Goal: Task Accomplishment & Management: Manage account settings

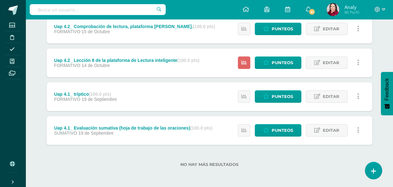
scroll to position [195, 0]
click at [280, 57] on span "Punteos" at bounding box center [282, 63] width 21 height 12
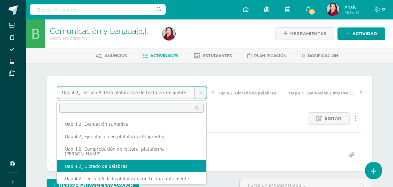
select select "/dashboard/teacher/grade-activity/227986/"
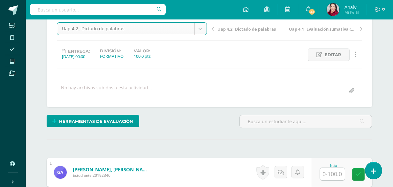
scroll to position [96, 0]
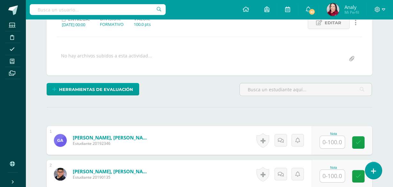
scroll to position [128, 0]
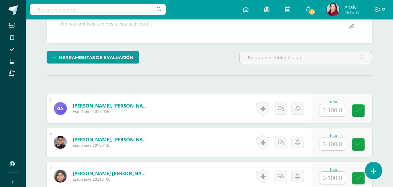
click at [330, 109] on input "text" at bounding box center [332, 110] width 25 height 12
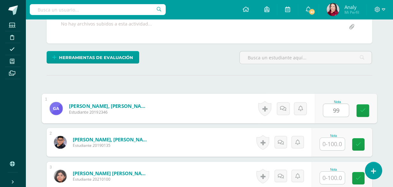
type input "99"
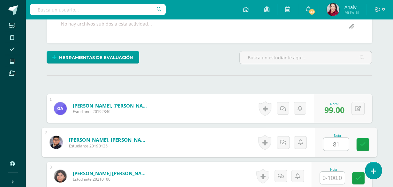
type input "81"
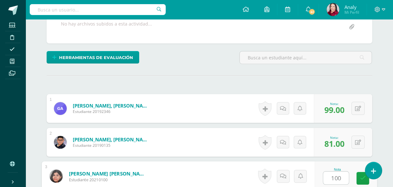
type input "100"
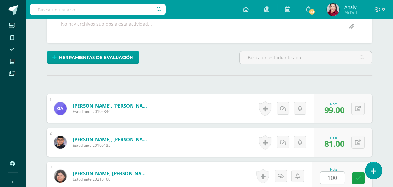
scroll to position [245, 0]
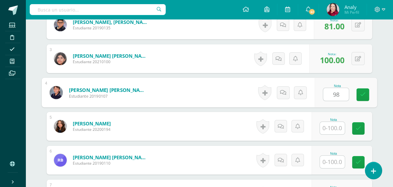
type input "98"
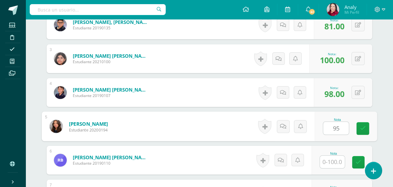
type input "95"
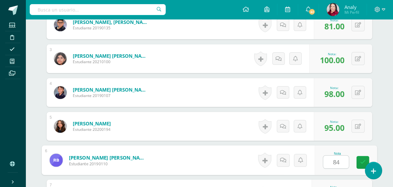
type input "84"
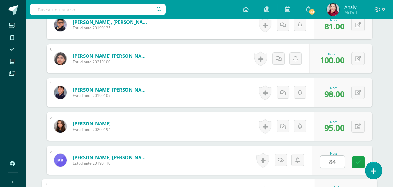
scroll to position [347, 0]
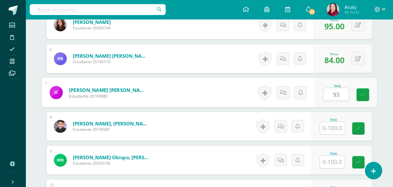
type input "93"
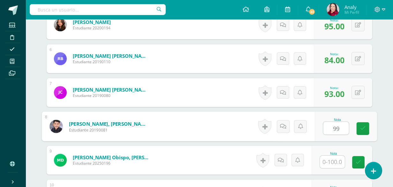
type input "99"
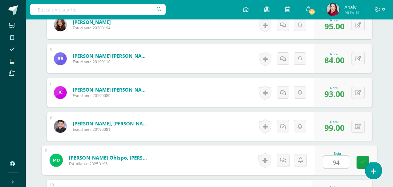
type input "94"
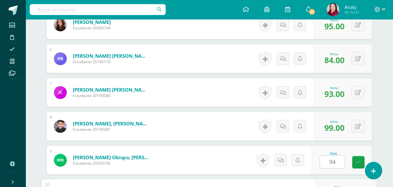
scroll to position [449, 0]
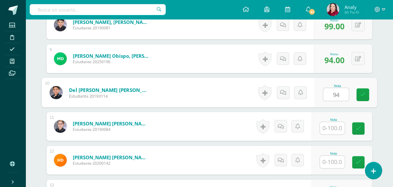
type input "94"
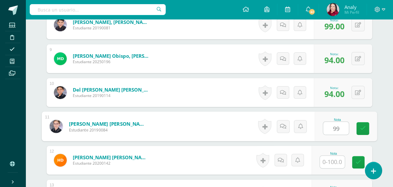
type input "99"
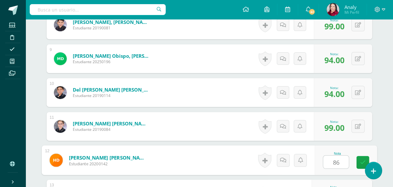
type input "86"
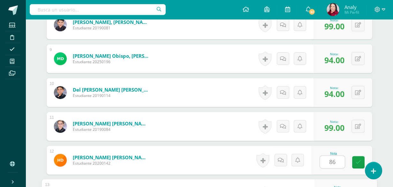
scroll to position [550, 0]
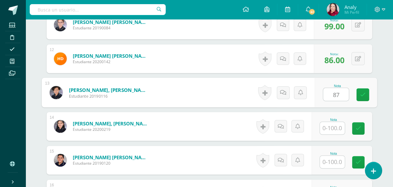
type input "87"
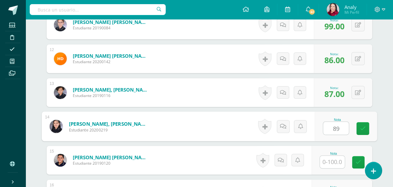
type input "89"
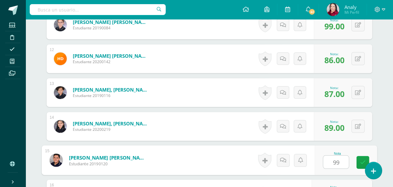
type input "99"
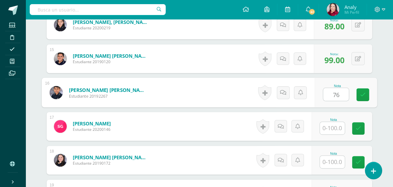
type input "76"
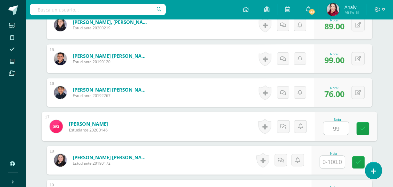
type input "99"
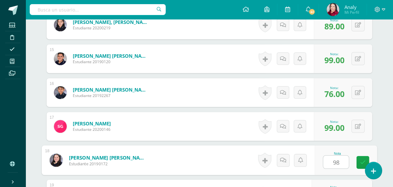
type input "98"
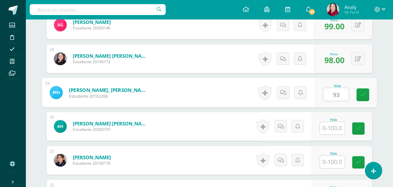
type input "93"
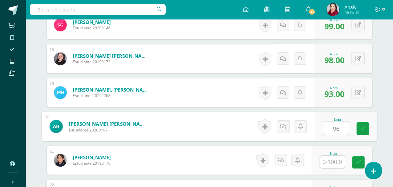
type input "96"
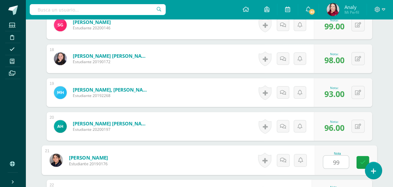
type input "99"
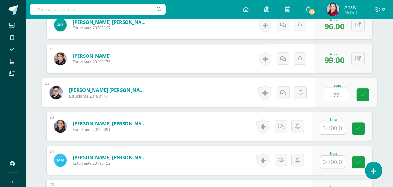
type input "77"
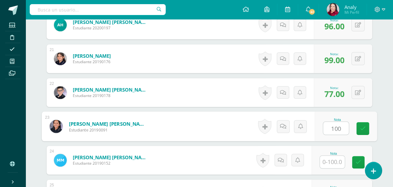
type input "100"
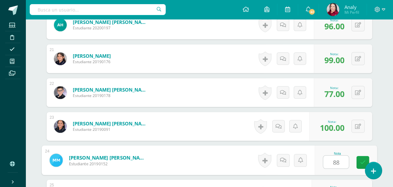
type input "88"
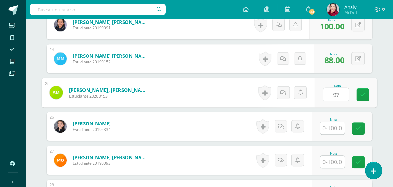
type input "97"
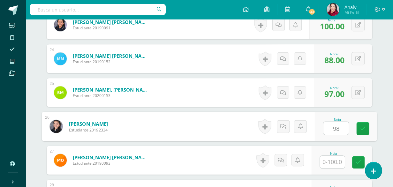
type input "98"
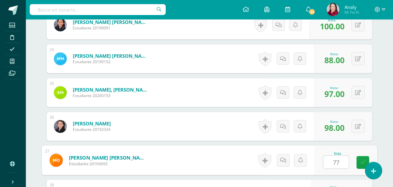
type input "77"
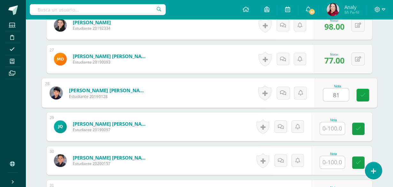
type input "81"
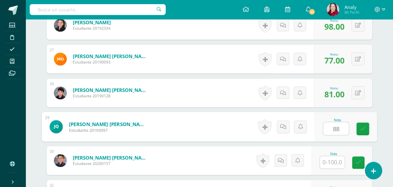
type input "88"
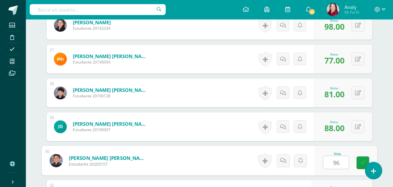
type input "96"
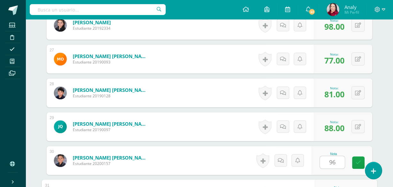
scroll to position [1160, 0]
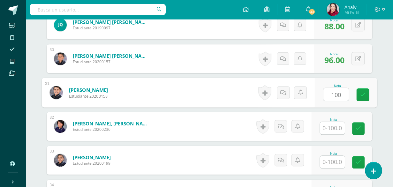
type input "100"
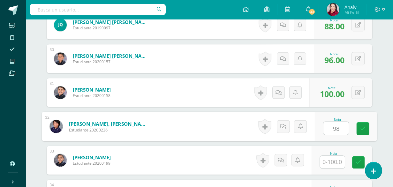
type input "98"
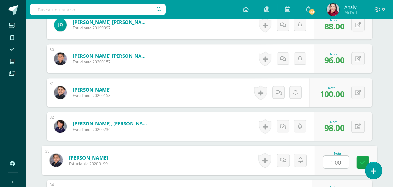
type input "100"
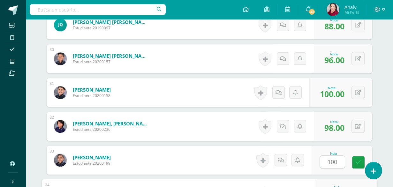
scroll to position [1262, 0]
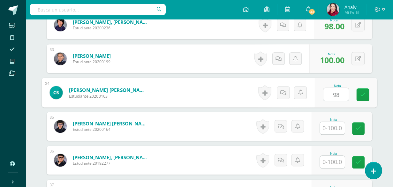
type input "98"
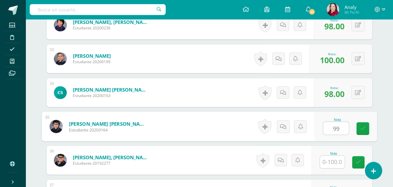
type input "99"
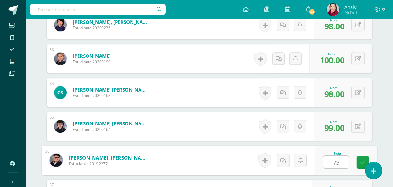
type input "75"
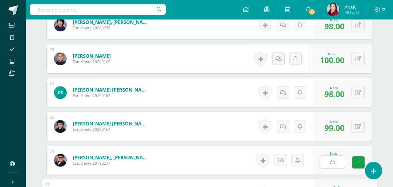
scroll to position [1363, 0]
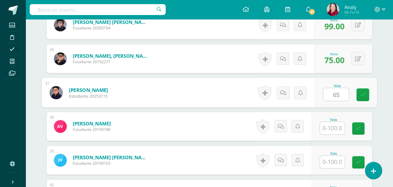
type input "65"
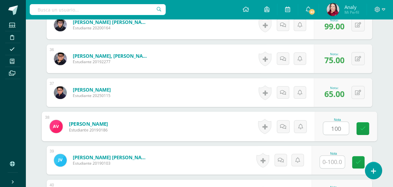
type input "100"
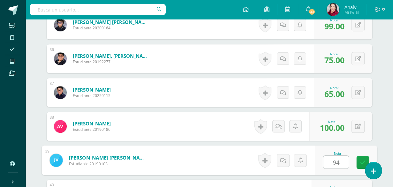
type input "94"
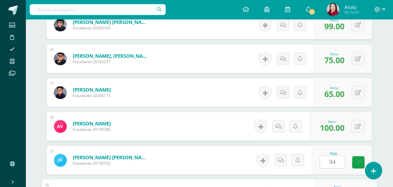
scroll to position [1465, 0]
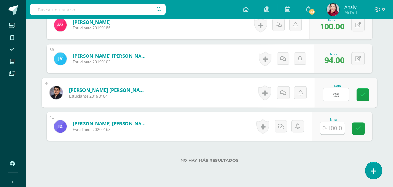
type input "95"
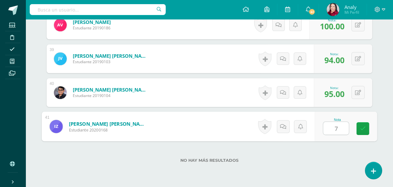
type input "77"
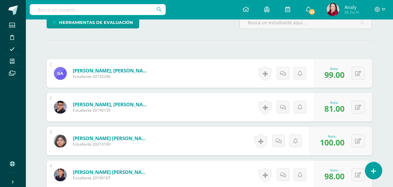
scroll to position [0, 0]
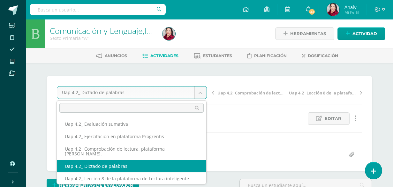
scroll to position [32, 0]
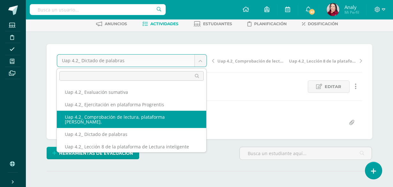
select select "/dashboard/teacher/grade-activity/227987/"
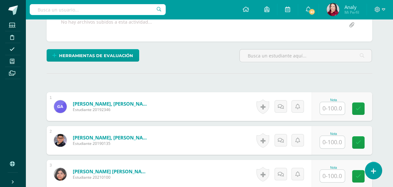
scroll to position [136, 0]
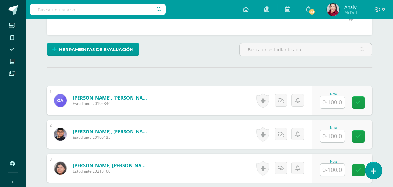
click at [332, 102] on input "text" at bounding box center [332, 102] width 25 height 12
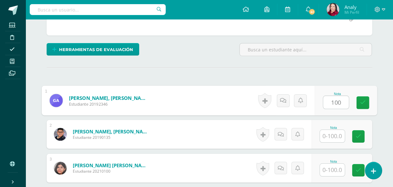
type input "100"
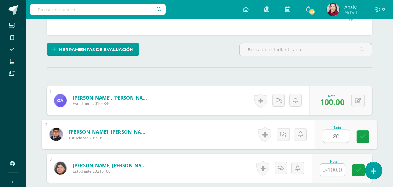
type input "80"
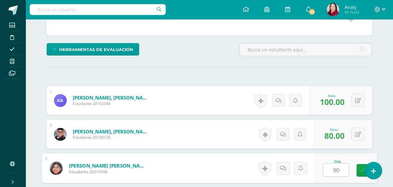
type input "90"
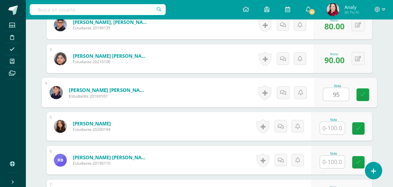
type input "95"
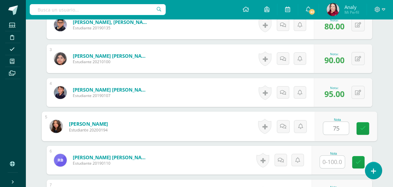
type input "75"
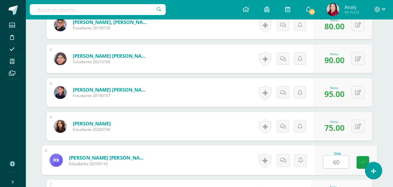
type input "60"
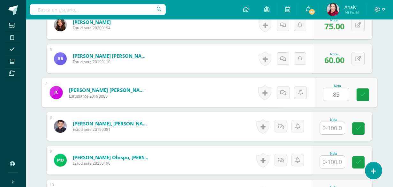
type input "85"
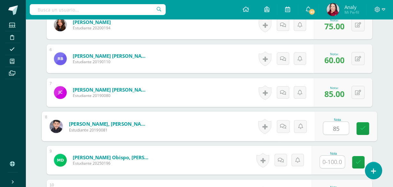
type input "85"
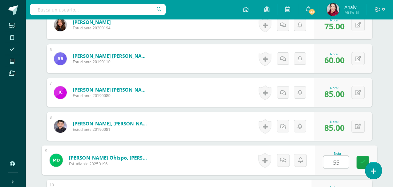
type input "55"
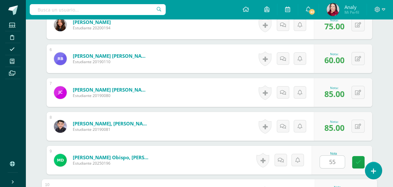
scroll to position [449, 0]
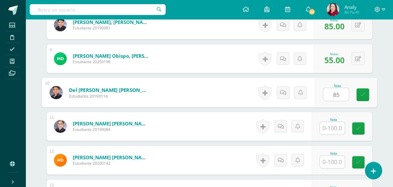
type input "85"
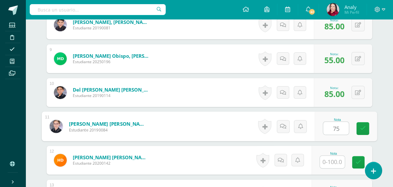
type input "75"
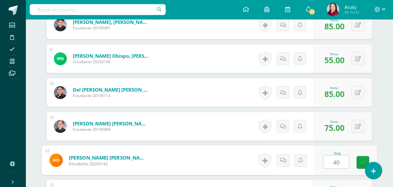
type input "40"
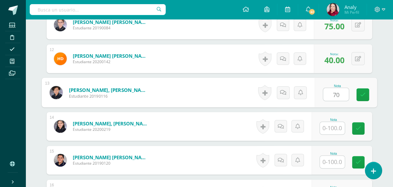
type input "70"
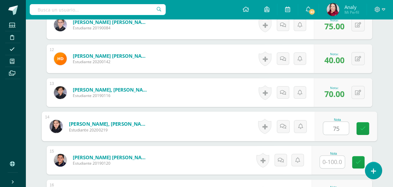
type input "75"
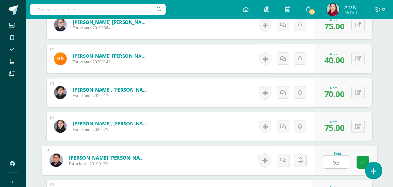
type input "95"
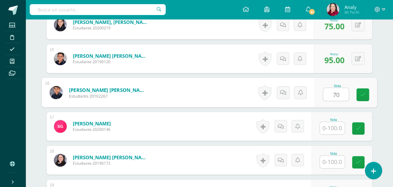
type input "70"
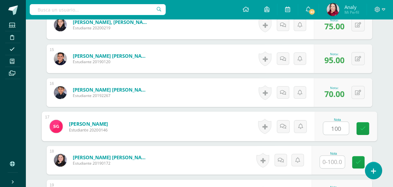
type input "100"
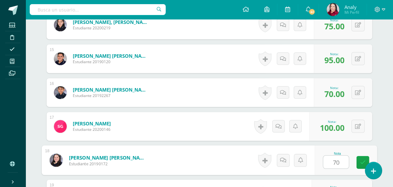
type input "70"
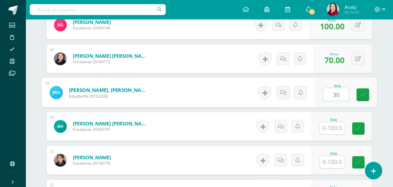
type input "30"
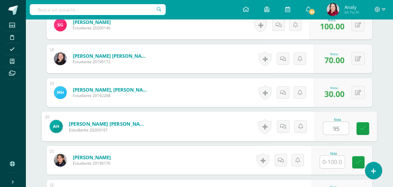
type input "95"
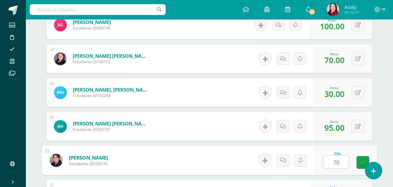
type input "70"
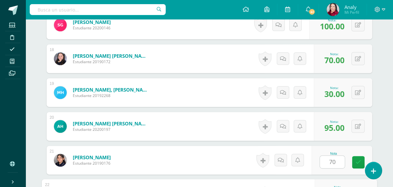
scroll to position [855, 0]
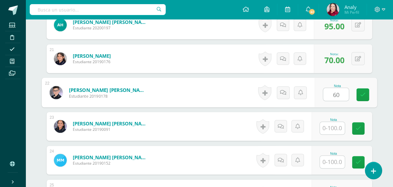
type input "60"
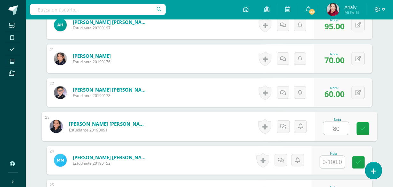
type input "80"
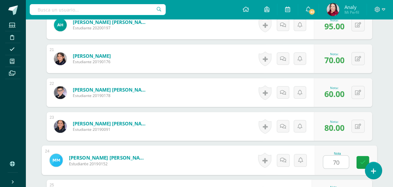
type input "70"
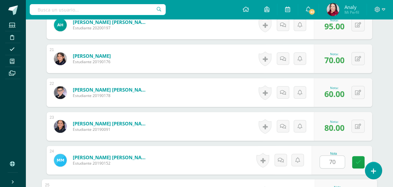
scroll to position [957, 0]
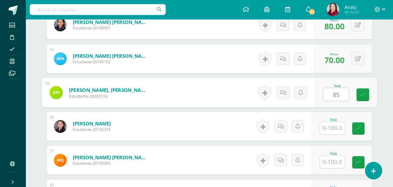
type input "85"
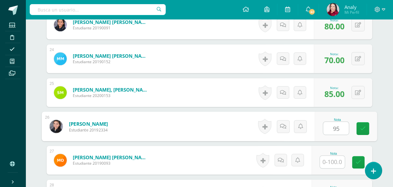
type input "95"
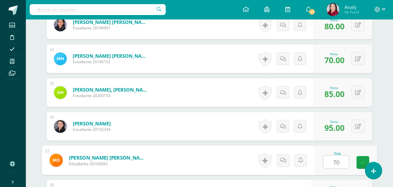
type input "70"
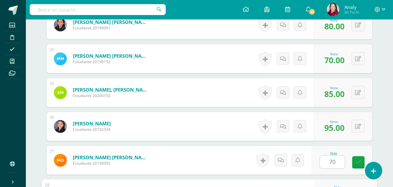
scroll to position [1058, 0]
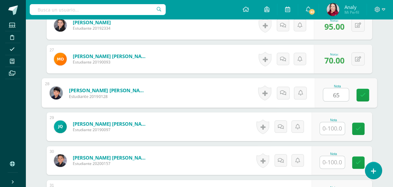
type input "65"
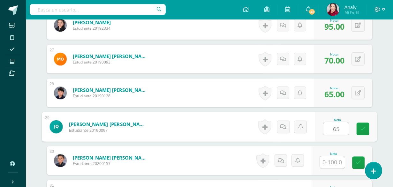
type input "65"
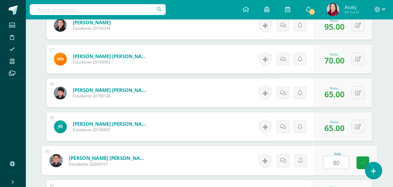
type input "80"
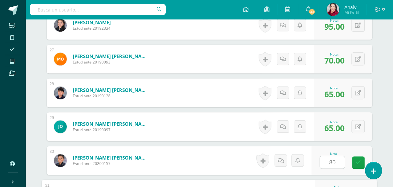
scroll to position [1160, 0]
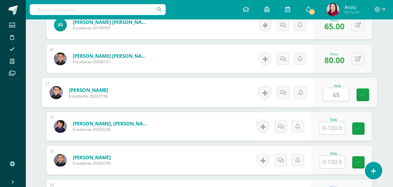
type input "65"
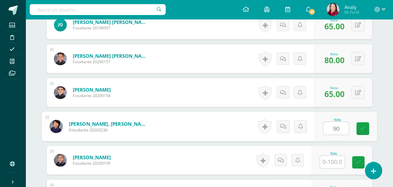
type input "90"
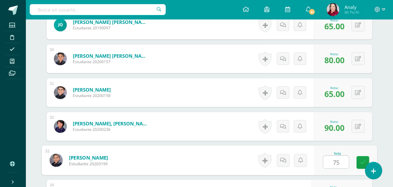
type input "75"
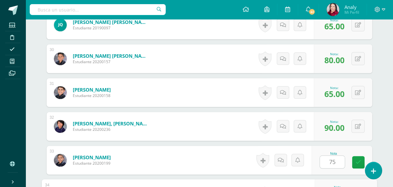
scroll to position [1262, 0]
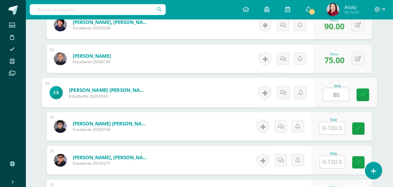
type input "80"
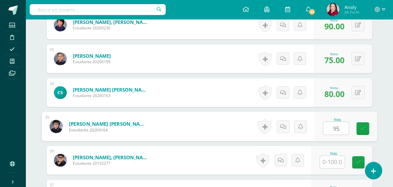
type input "95"
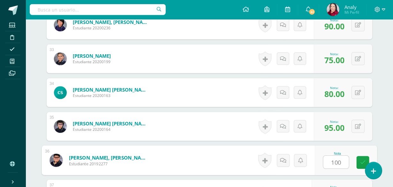
type input "100"
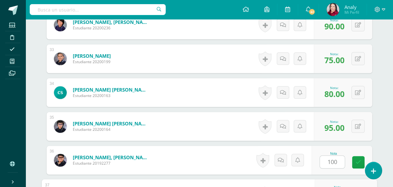
scroll to position [1363, 0]
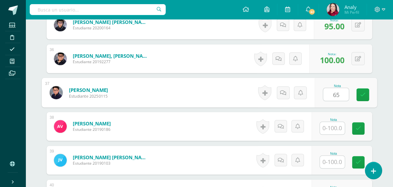
type input "65"
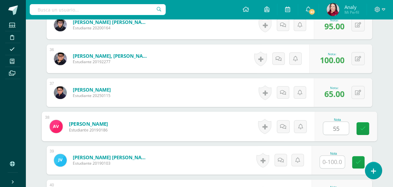
type input "55"
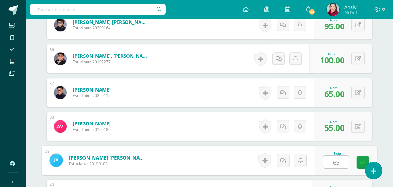
type input "65"
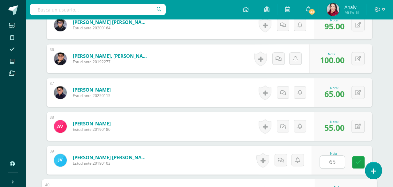
scroll to position [1465, 0]
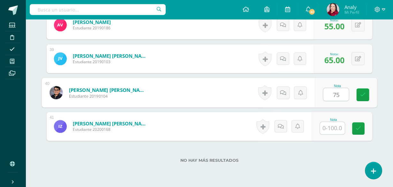
type input "75"
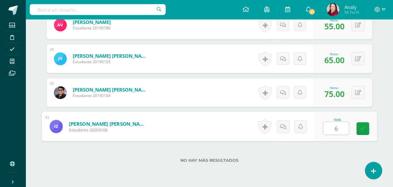
type input "65"
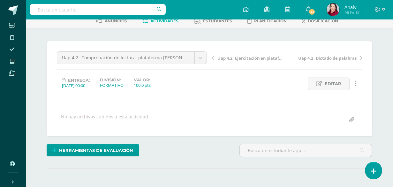
scroll to position [0, 0]
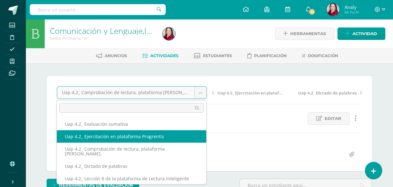
select select "/dashboard/teacher/grade-activity/227989/"
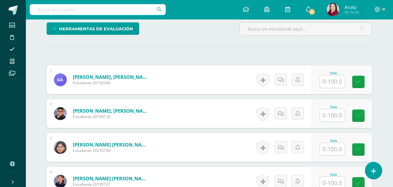
scroll to position [117, 0]
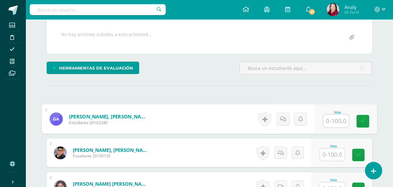
click at [327, 120] on input "text" at bounding box center [336, 121] width 26 height 13
type input "96"
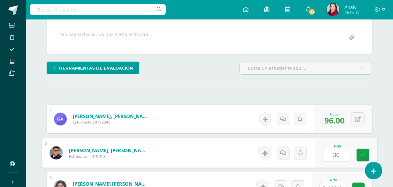
type input "30"
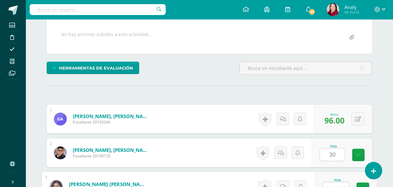
scroll to position [124, 0]
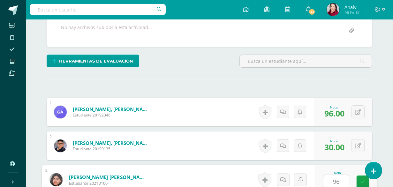
type input "96"
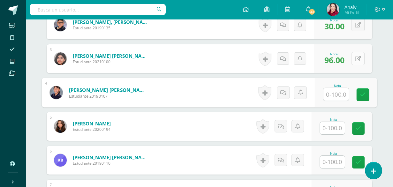
click at [361, 58] on icon at bounding box center [358, 58] width 6 height 5
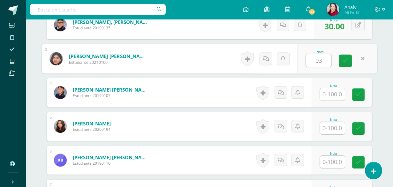
type input "93"
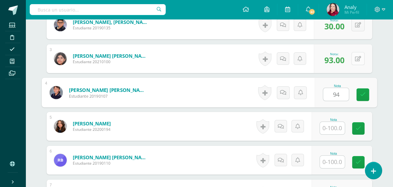
type input "94"
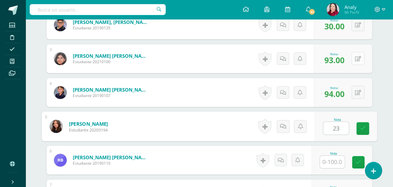
type input "23"
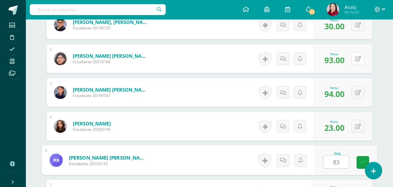
type input "83"
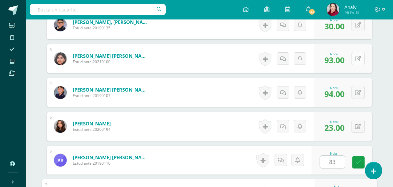
scroll to position [347, 0]
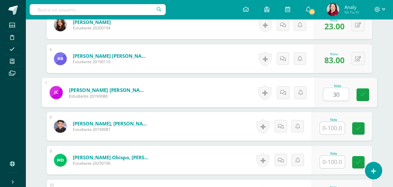
type input "30"
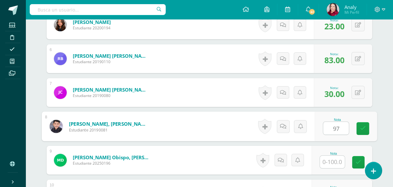
type input "97"
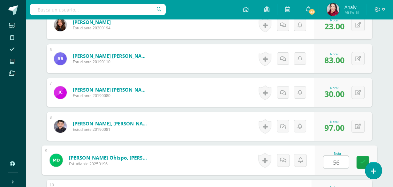
type input "56"
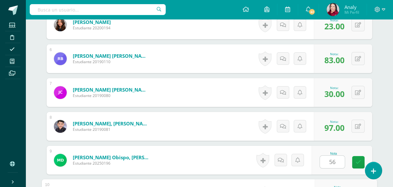
scroll to position [449, 0]
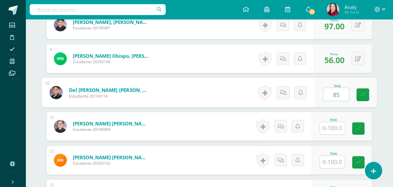
type input "85"
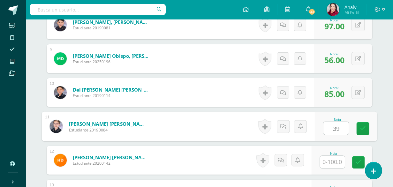
type input "39"
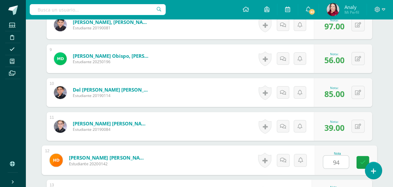
type input "94"
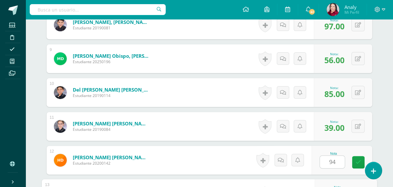
scroll to position [550, 0]
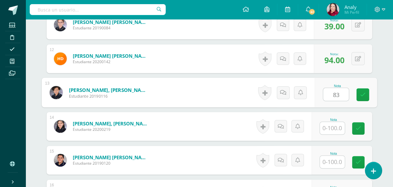
type input "83"
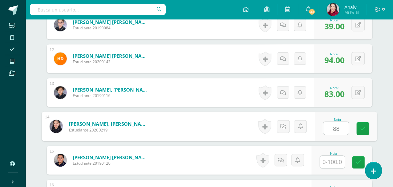
type input "88"
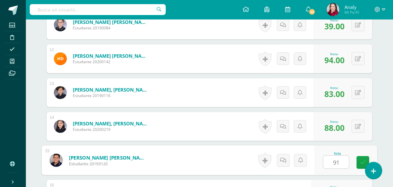
type input "91"
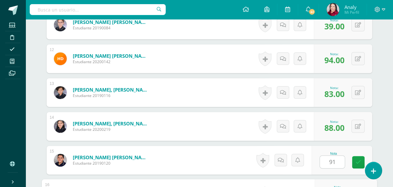
scroll to position [652, 0]
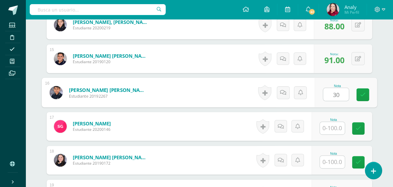
type input "30"
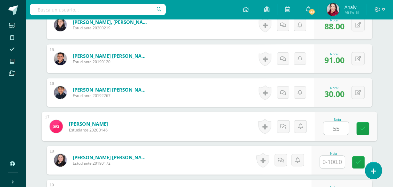
type input "55"
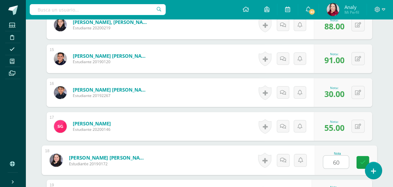
type input "60"
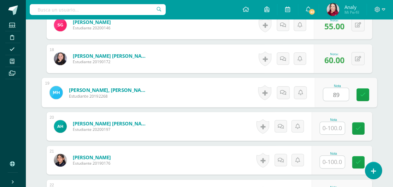
type input "89"
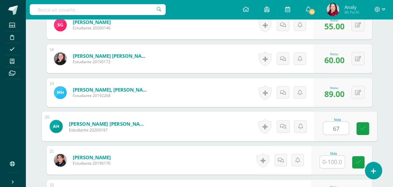
type input "67"
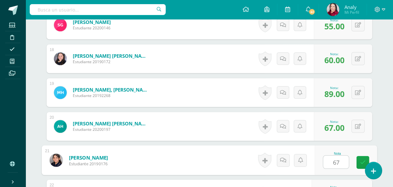
type input "67"
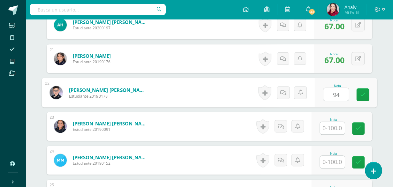
type input "94"
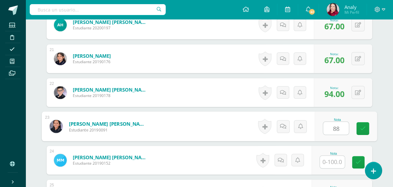
type input "88"
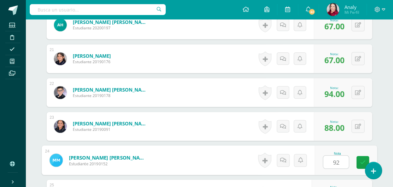
type input "92"
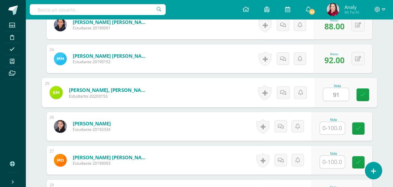
type input "91"
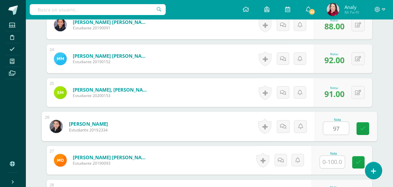
type input "97"
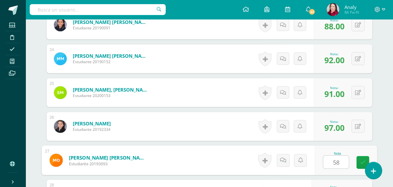
type input "58"
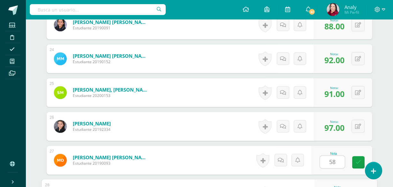
scroll to position [1058, 0]
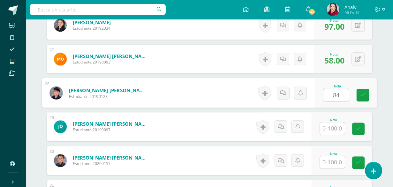
type input "84"
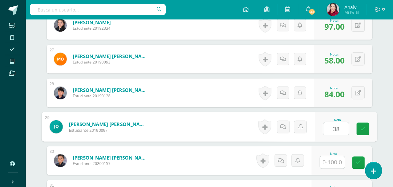
type input "38"
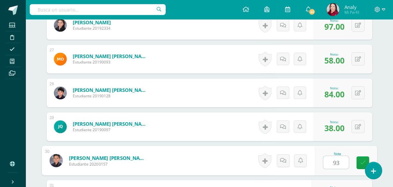
type input "93"
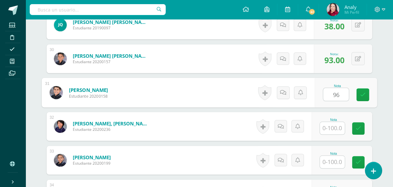
type input "96"
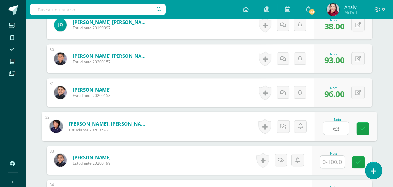
type input "63"
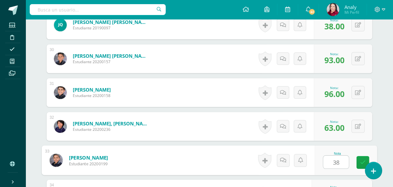
type input "38"
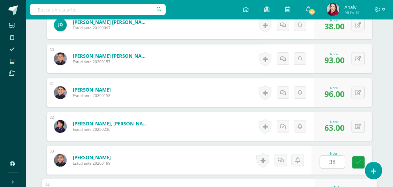
scroll to position [1262, 0]
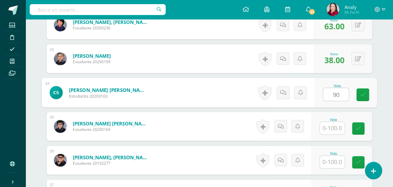
type input "90"
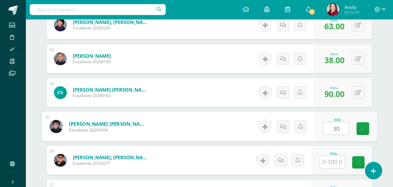
type input "30"
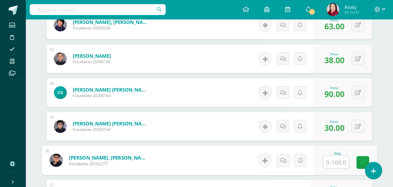
type input "3"
type input "64"
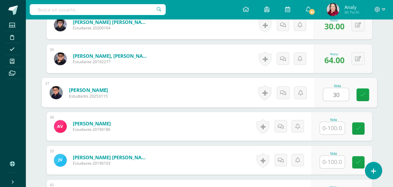
type input "30"
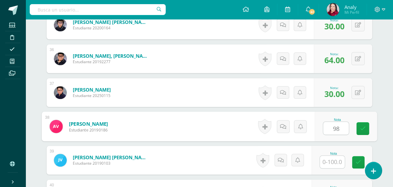
type input "98"
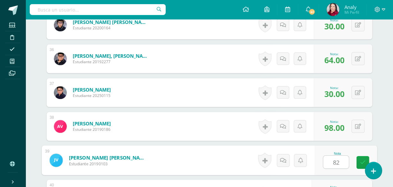
type input "82"
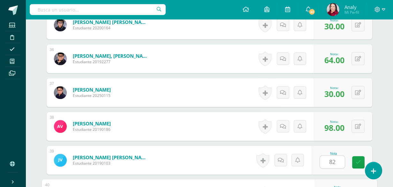
scroll to position [1465, 0]
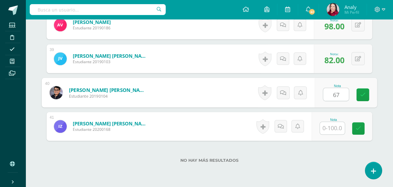
type input "67"
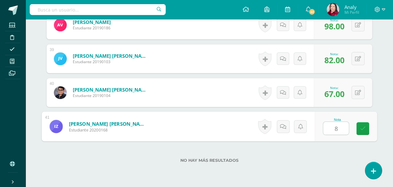
type input "84"
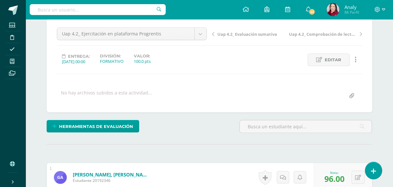
scroll to position [0, 0]
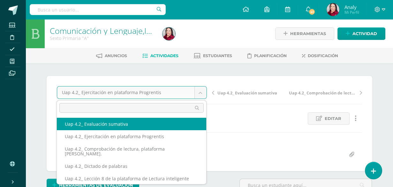
select select "/dashboard/teacher/grade-activity/227995/"
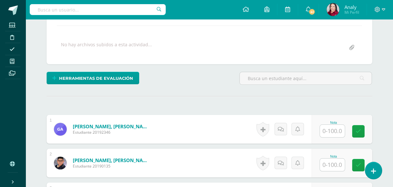
scroll to position [149, 0]
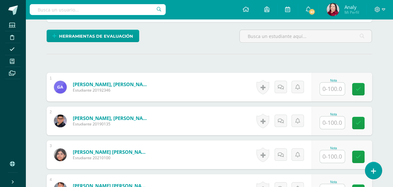
click at [332, 87] on input "text" at bounding box center [332, 89] width 25 height 12
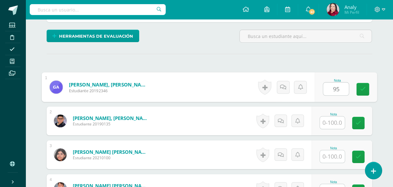
type input "95"
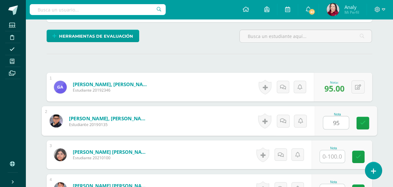
type input "95"
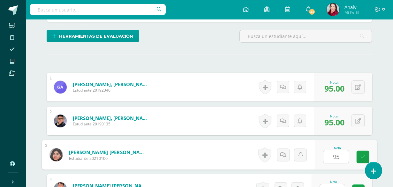
type input "95"
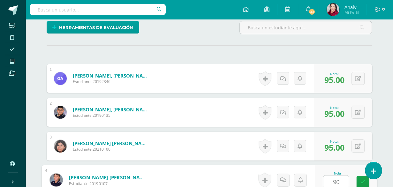
type input "90"
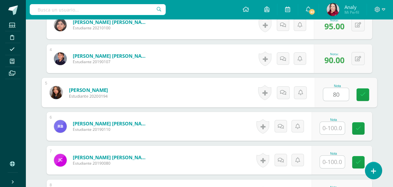
type input "80"
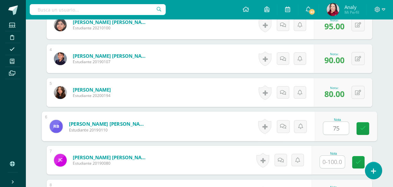
type input "75"
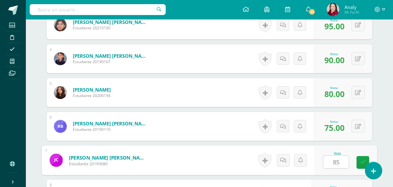
type input "85"
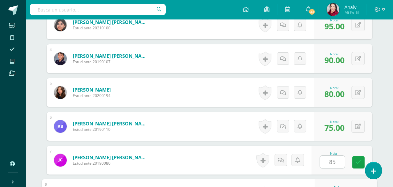
scroll to position [381, 0]
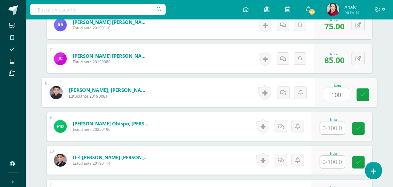
type input "100"
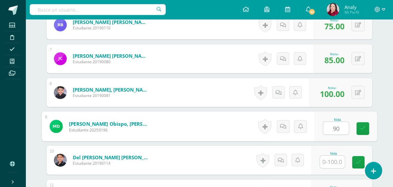
type input "90"
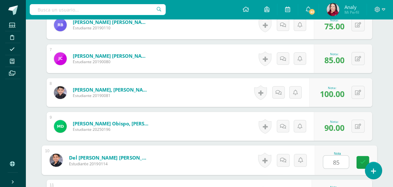
type input "85"
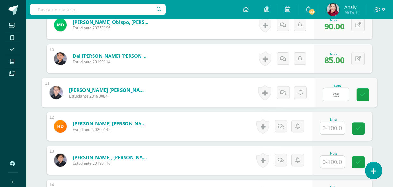
type input "95"
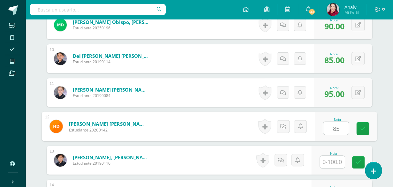
type input "85"
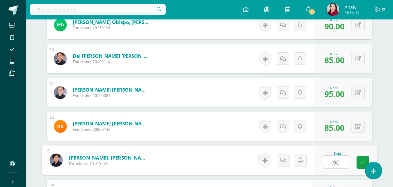
type input "90"
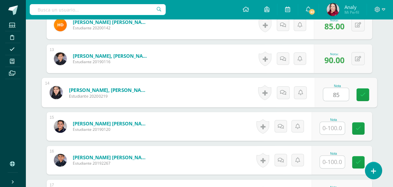
type input "8"
type input "95"
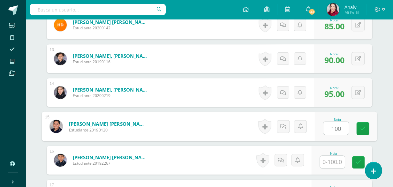
type input "100"
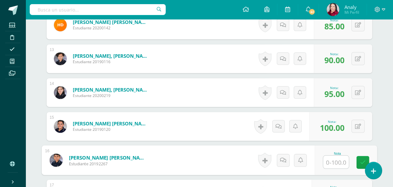
type input "8"
type input "75"
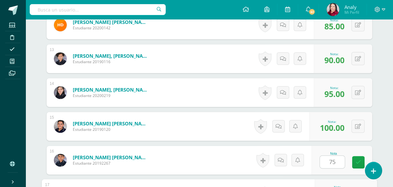
scroll to position [686, 0]
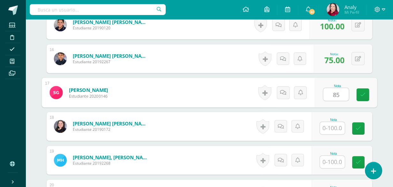
type input "85"
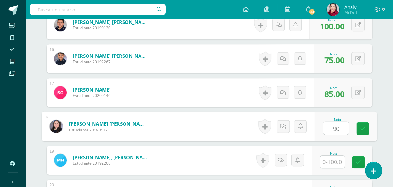
type input "90"
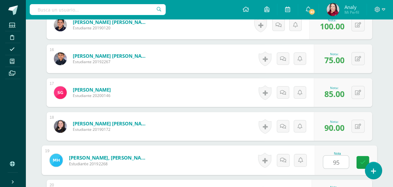
type input "95"
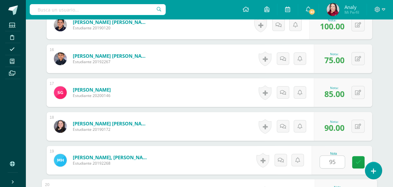
scroll to position [788, 0]
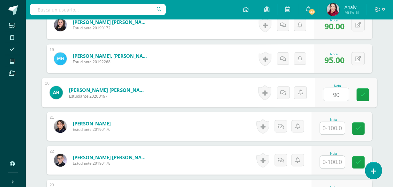
type input "90"
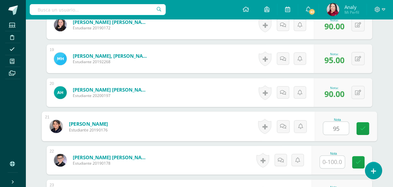
type input "95"
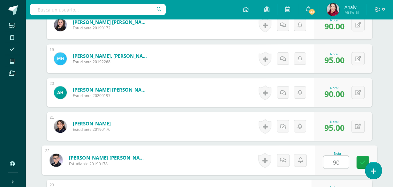
type input "90"
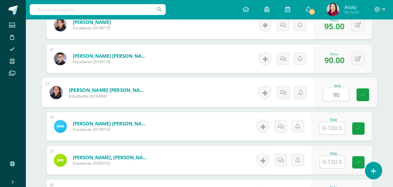
type input "90"
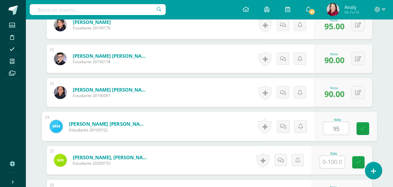
type input "95"
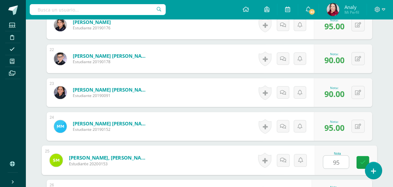
type input "95"
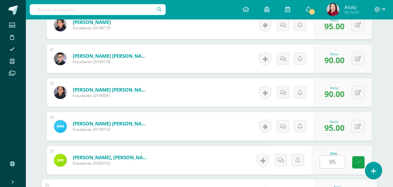
scroll to position [991, 0]
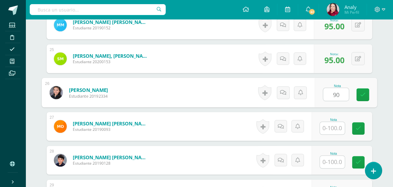
type input "90"
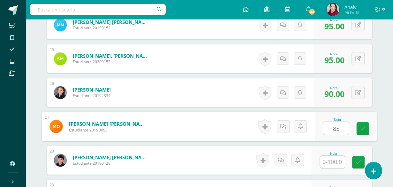
type input "85"
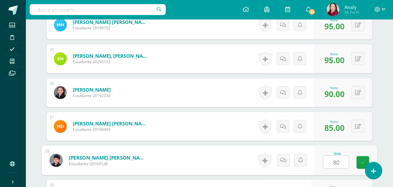
type input "80"
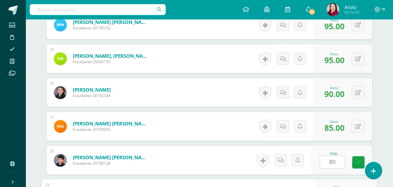
scroll to position [1092, 0]
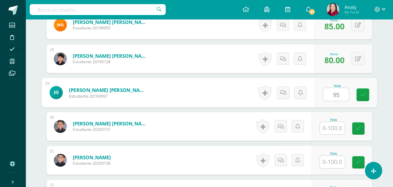
type input "95"
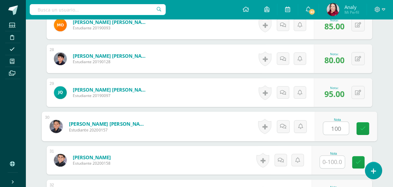
type input "100"
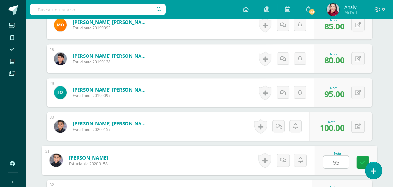
type input "95"
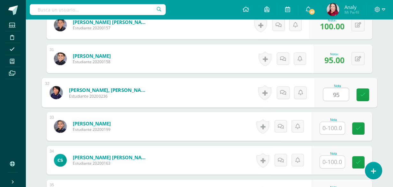
type input "95"
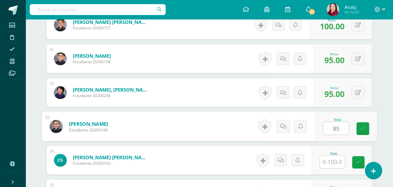
type input "85"
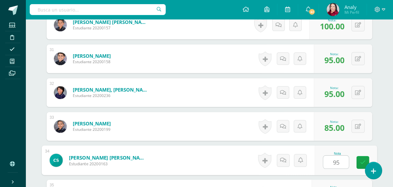
type input "95"
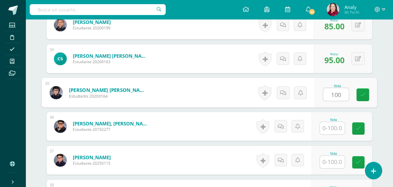
type input "100"
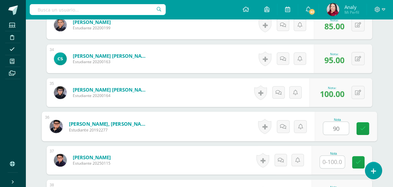
type input "90"
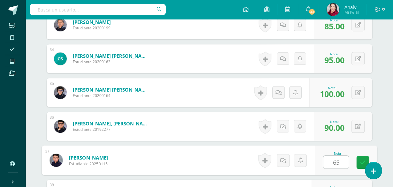
type input "65"
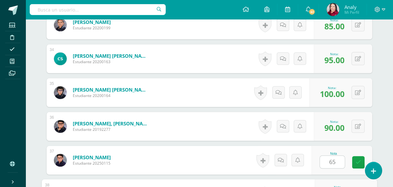
scroll to position [1397, 0]
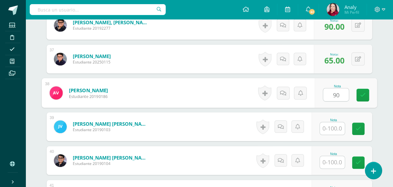
type input "90"
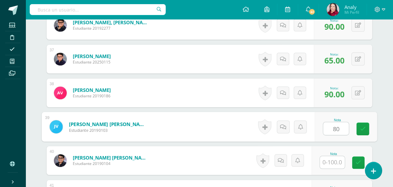
type input "80"
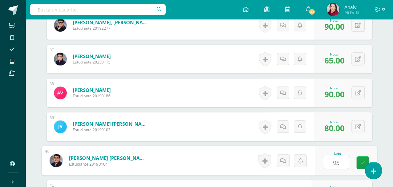
type input "95"
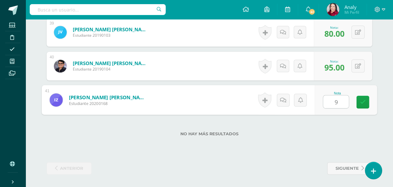
type input "90"
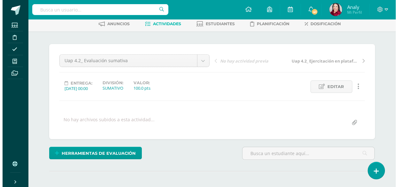
scroll to position [64, 0]
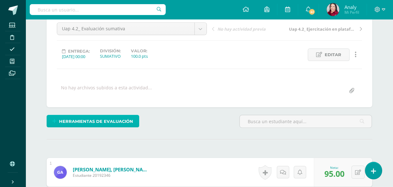
click at [118, 120] on span "Herramientas de evaluación" at bounding box center [96, 122] width 74 height 12
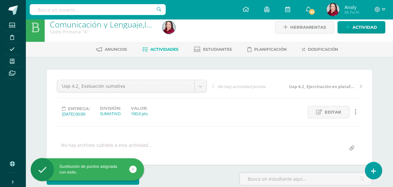
click at [134, 168] on icon at bounding box center [133, 169] width 3 height 7
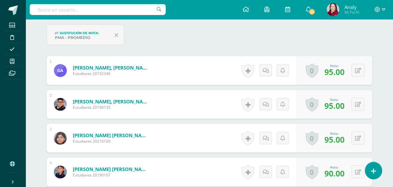
scroll to position [207, 0]
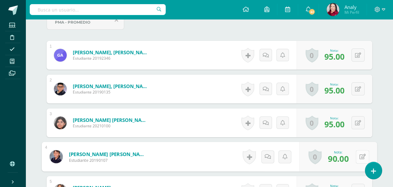
click at [360, 154] on icon at bounding box center [363, 156] width 6 height 5
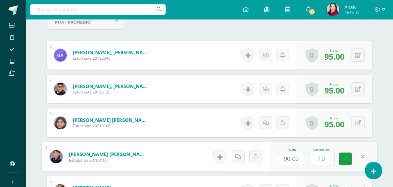
type input "100"
click at [345, 160] on icon at bounding box center [346, 158] width 6 height 5
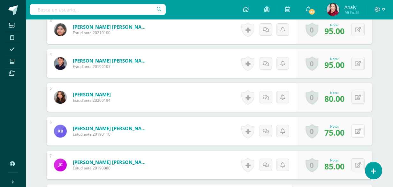
scroll to position [303, 0]
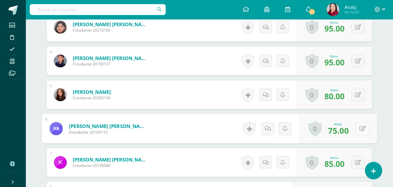
click at [358, 128] on button at bounding box center [362, 128] width 13 height 13
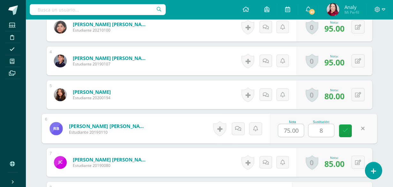
type input "80"
click at [345, 128] on icon at bounding box center [346, 130] width 6 height 5
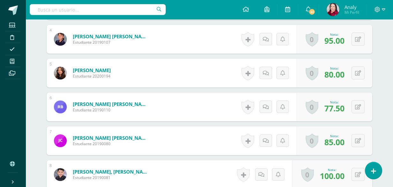
scroll to position [335, 0]
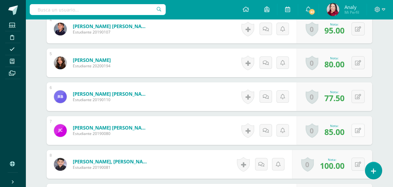
click at [357, 129] on button at bounding box center [358, 130] width 13 height 13
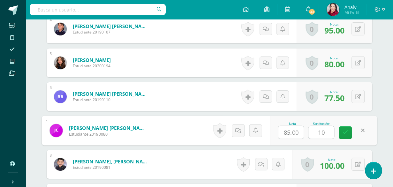
type input "100"
click at [351, 134] on link at bounding box center [345, 133] width 13 height 13
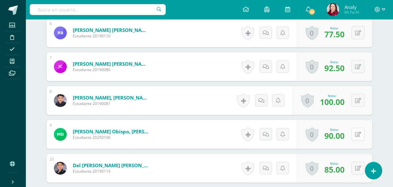
scroll to position [431, 0]
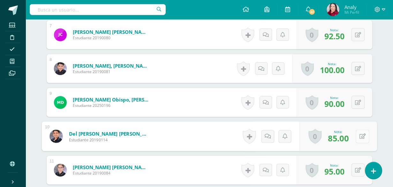
click at [358, 134] on button at bounding box center [362, 136] width 13 height 13
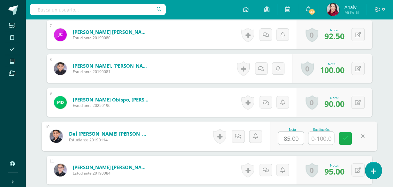
click at [348, 136] on link at bounding box center [345, 138] width 13 height 13
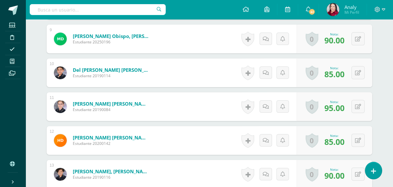
scroll to position [526, 0]
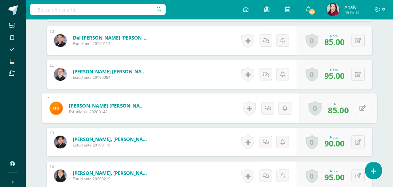
click at [356, 108] on button at bounding box center [362, 108] width 13 height 13
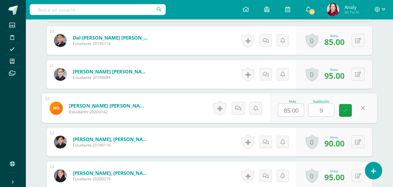
type input "90"
click at [345, 110] on icon at bounding box center [346, 110] width 6 height 5
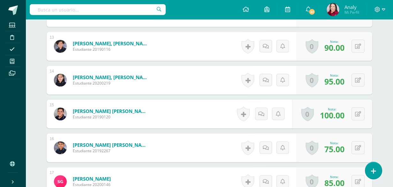
scroll to position [654, 0]
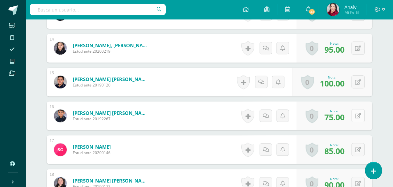
click at [357, 113] on button at bounding box center [358, 115] width 13 height 13
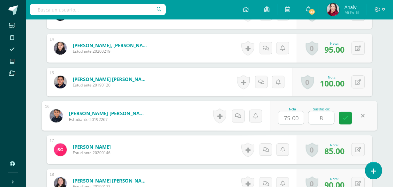
type input "80"
click at [351, 119] on link at bounding box center [345, 118] width 13 height 13
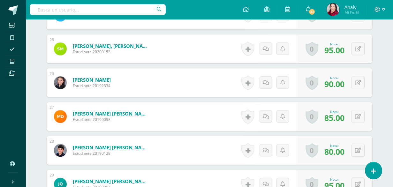
scroll to position [1038, 0]
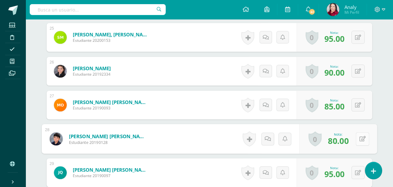
click at [357, 137] on button at bounding box center [362, 138] width 13 height 13
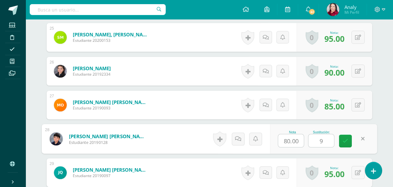
type input "90"
click at [341, 142] on link at bounding box center [345, 141] width 13 height 13
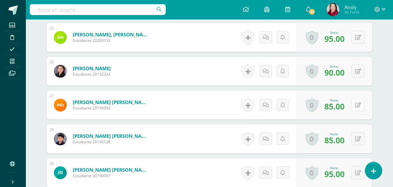
click at [357, 105] on button at bounding box center [358, 104] width 13 height 13
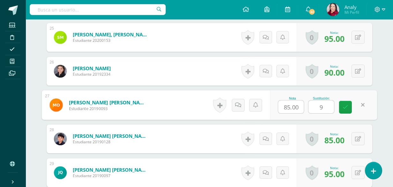
type input "90"
click at [347, 105] on icon at bounding box center [346, 107] width 6 height 5
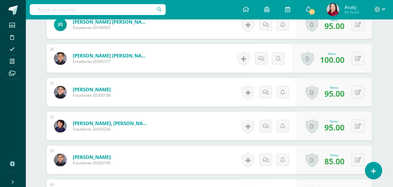
scroll to position [1198, 0]
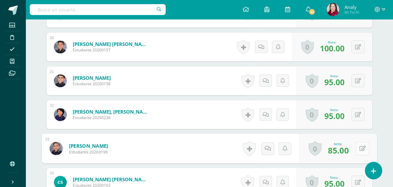
click at [359, 147] on button at bounding box center [362, 148] width 13 height 13
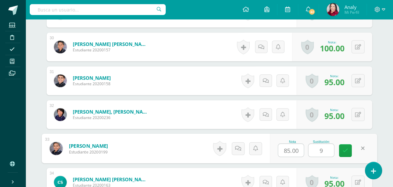
type input "90"
click at [350, 149] on link at bounding box center [345, 150] width 13 height 13
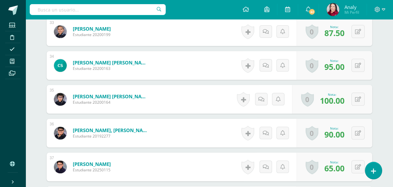
scroll to position [1325, 0]
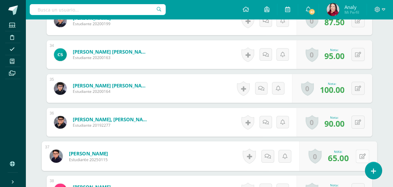
click at [358, 155] on button at bounding box center [362, 156] width 13 height 13
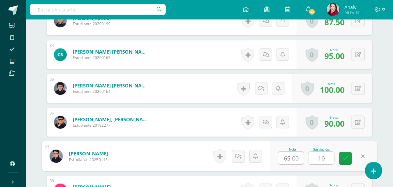
type input "100"
click at [346, 156] on icon at bounding box center [346, 158] width 6 height 5
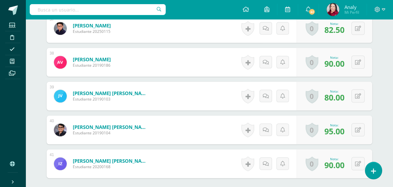
scroll to position [1485, 0]
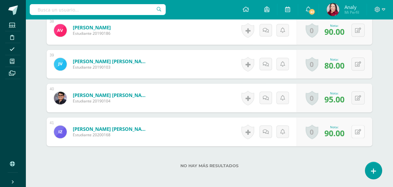
click at [357, 129] on button at bounding box center [358, 131] width 13 height 13
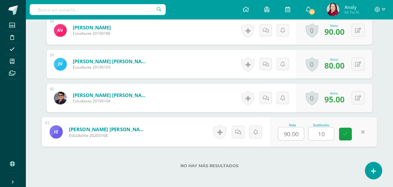
type input "100"
click at [342, 132] on link at bounding box center [345, 134] width 13 height 13
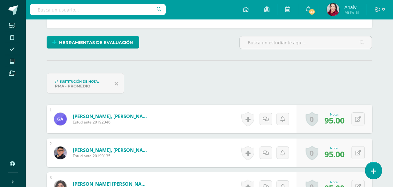
scroll to position [47, 0]
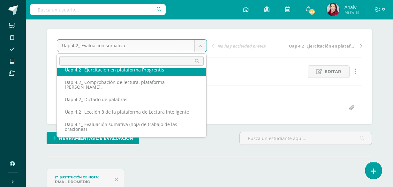
scroll to position [28, 0]
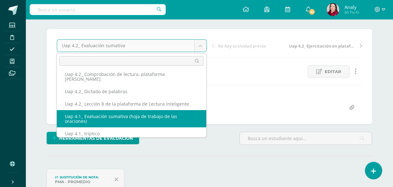
select select "/dashboard/teacher/grade-activity/226439/"
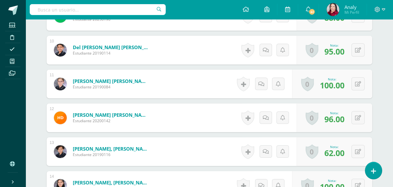
scroll to position [501, 0]
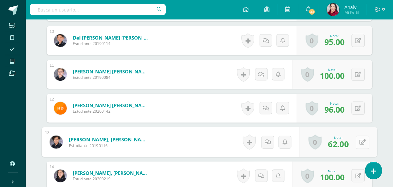
click at [360, 141] on icon at bounding box center [363, 141] width 6 height 5
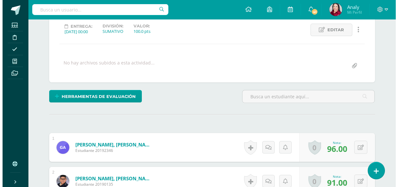
scroll to position [96, 0]
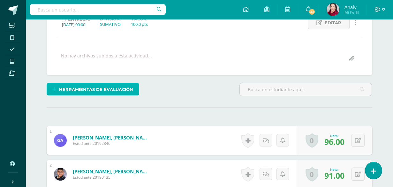
click at [122, 89] on span "Herramientas de evaluación" at bounding box center [96, 90] width 74 height 12
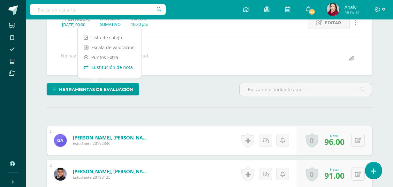
click at [112, 68] on link "Sustitución de nota" at bounding box center [110, 67] width 64 height 10
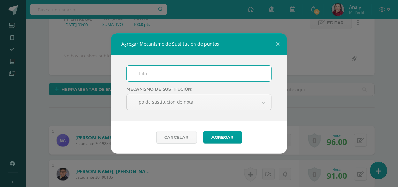
click at [152, 75] on input "text" at bounding box center [199, 74] width 144 height 16
type input "PMA"
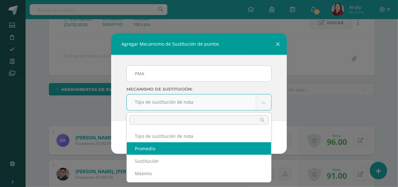
select select "average"
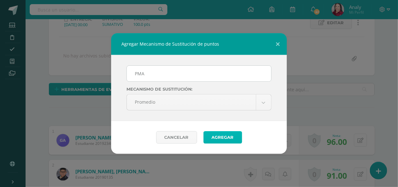
click at [216, 135] on button "Agregar" at bounding box center [223, 137] width 39 height 12
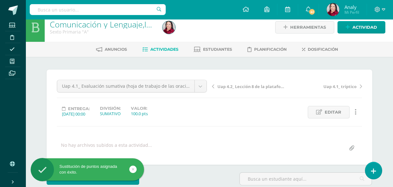
click at [135, 169] on link at bounding box center [132, 169] width 7 height 7
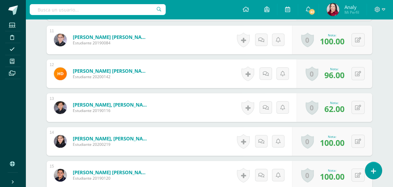
scroll to position [590, 0]
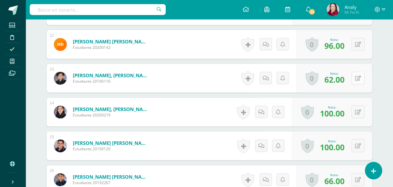
click at [359, 76] on icon at bounding box center [358, 78] width 6 height 5
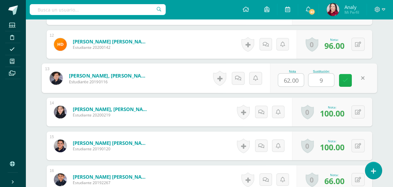
type input "90"
click at [342, 80] on link at bounding box center [345, 80] width 13 height 13
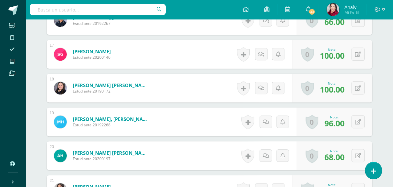
scroll to position [750, 0]
click at [361, 154] on button at bounding box center [358, 155] width 13 height 13
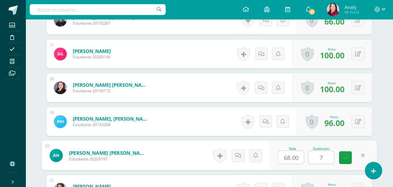
type input "70"
click at [348, 156] on link at bounding box center [345, 157] width 13 height 13
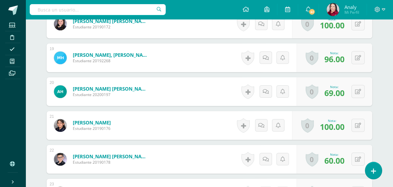
scroll to position [846, 0]
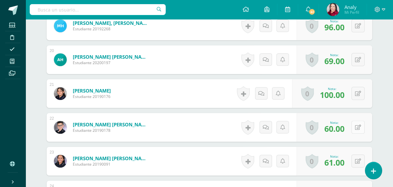
click at [359, 128] on icon at bounding box center [358, 127] width 6 height 5
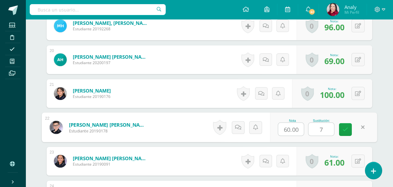
type input "70"
click at [349, 128] on link at bounding box center [345, 129] width 13 height 13
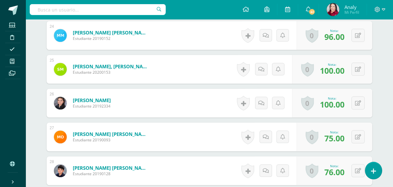
scroll to position [1038, 0]
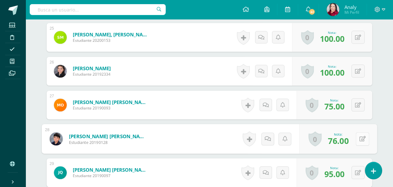
click at [358, 136] on button at bounding box center [362, 138] width 13 height 13
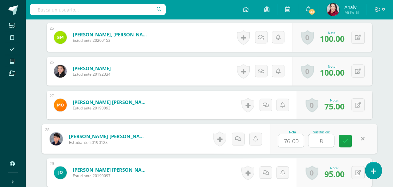
type input "80"
click at [346, 142] on icon at bounding box center [346, 140] width 6 height 5
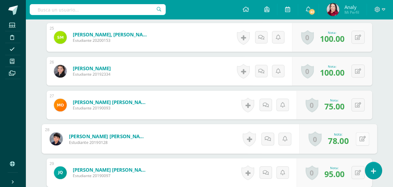
click at [360, 136] on icon at bounding box center [363, 138] width 6 height 5
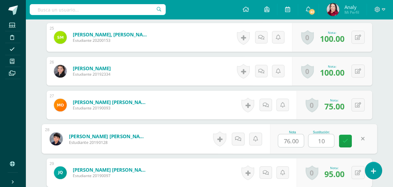
type input "100"
click at [348, 141] on icon at bounding box center [346, 140] width 6 height 5
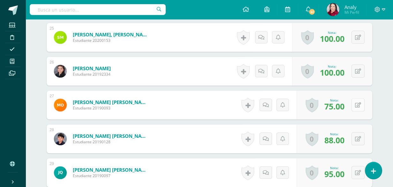
click at [358, 106] on button at bounding box center [358, 104] width 13 height 13
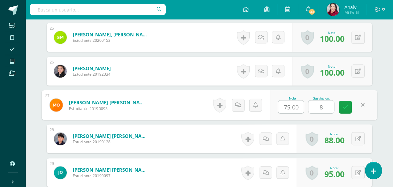
type input "80"
click at [349, 107] on link at bounding box center [345, 107] width 13 height 13
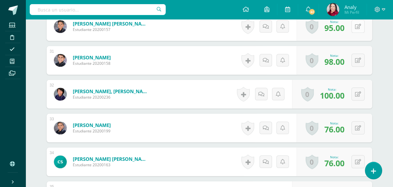
scroll to position [1230, 0]
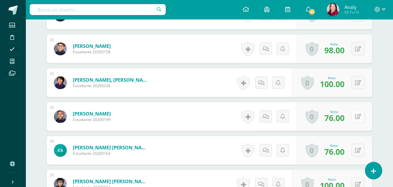
click at [357, 115] on button at bounding box center [358, 116] width 13 height 13
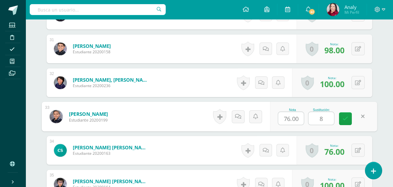
type input "80"
click at [348, 119] on icon at bounding box center [346, 118] width 6 height 5
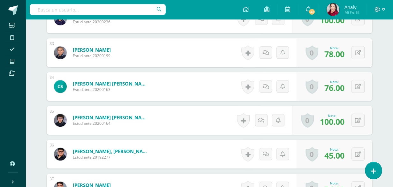
scroll to position [1325, 0]
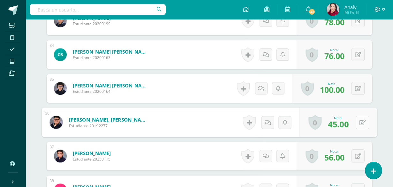
click at [357, 122] on button at bounding box center [362, 122] width 13 height 13
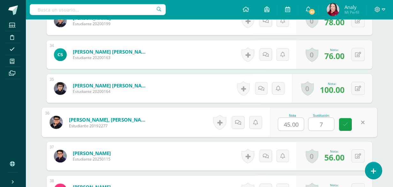
type input "70"
click at [346, 122] on icon at bounding box center [346, 124] width 6 height 5
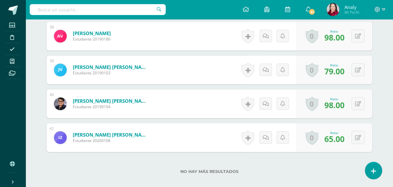
scroll to position [1517, 0]
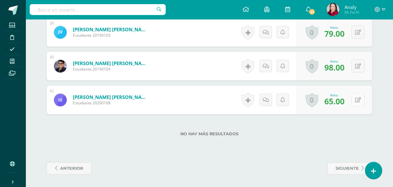
click at [358, 99] on button at bounding box center [358, 99] width 13 height 13
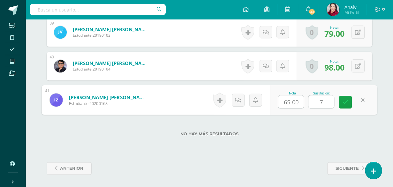
type input "70"
click at [345, 99] on icon at bounding box center [346, 101] width 6 height 5
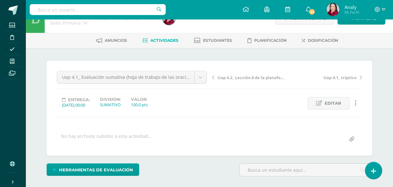
scroll to position [15, 0]
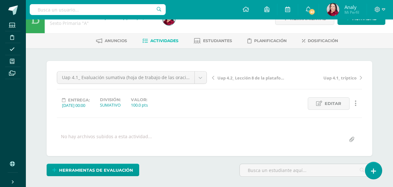
click at [166, 40] on span "Actividades" at bounding box center [165, 40] width 28 height 5
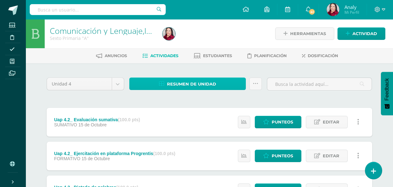
click at [210, 86] on span "Resumen de unidad" at bounding box center [191, 84] width 49 height 12
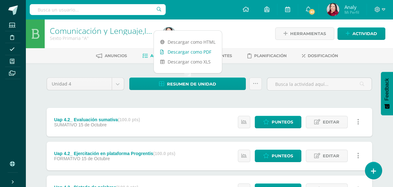
click at [197, 54] on link "Descargar como PDF" at bounding box center [188, 52] width 68 height 10
